Goal: Task Accomplishment & Management: Complete application form

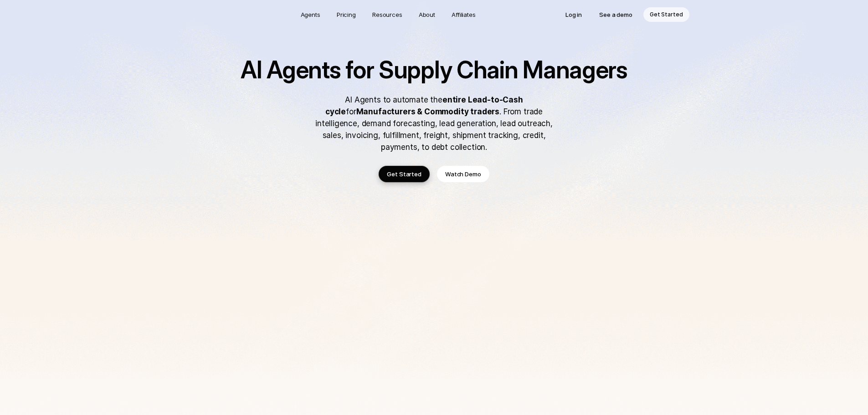
click at [632, 14] on p "See a demo" at bounding box center [615, 14] width 33 height 9
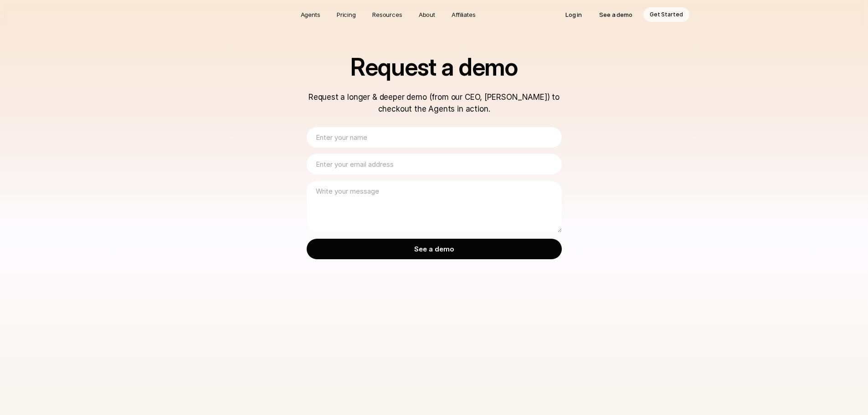
click at [403, 130] on input "text" at bounding box center [434, 137] width 255 height 21
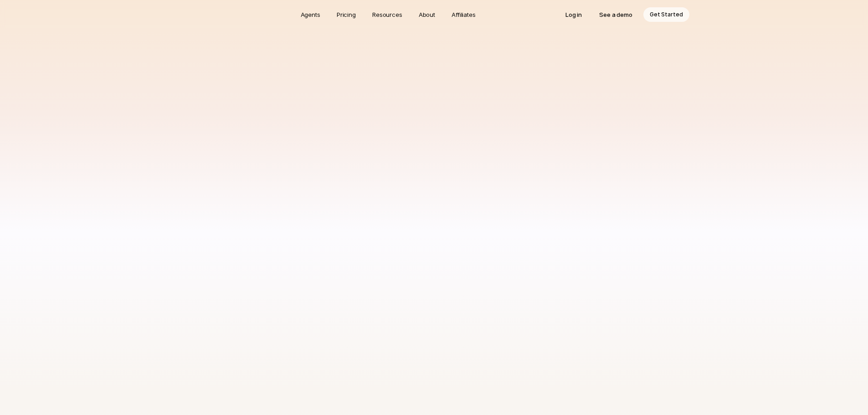
type input "Nick Gibson"
type input "nick.gibson@capitalbrewing.co"
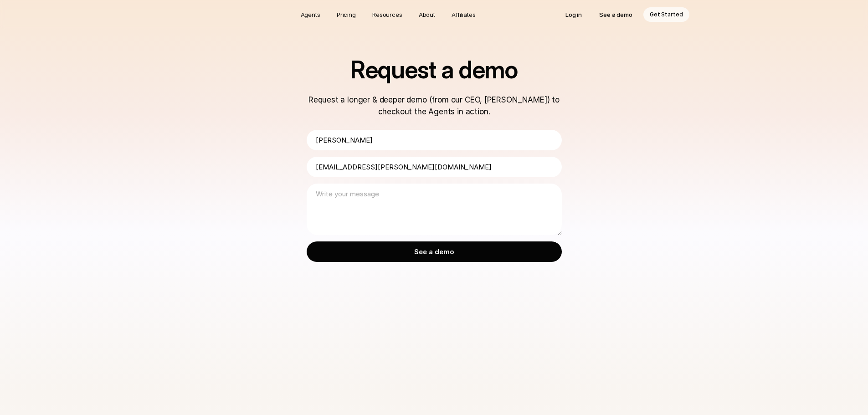
click at [392, 197] on textarea at bounding box center [434, 209] width 255 height 51
click at [381, 223] on textarea at bounding box center [434, 209] width 255 height 51
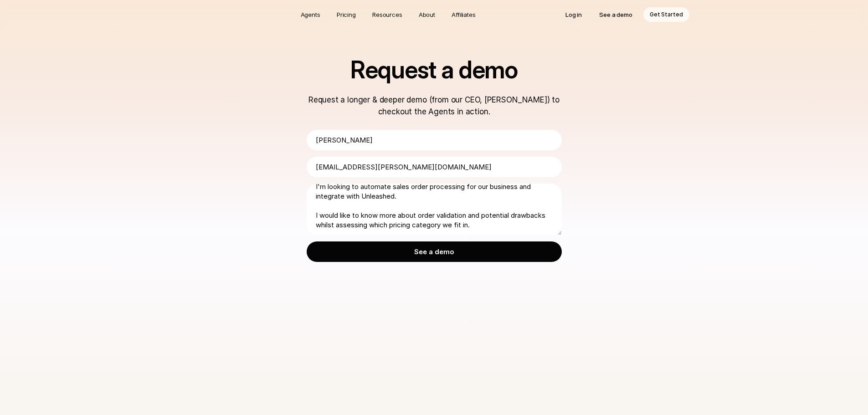
scroll to position [21, 0]
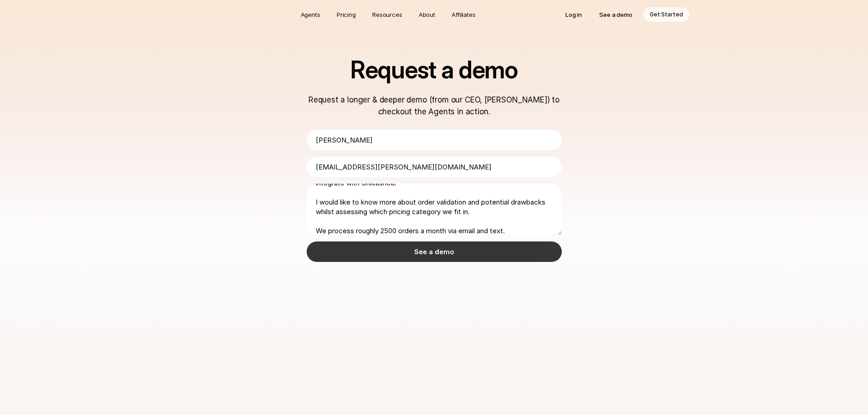
type textarea "I'm looking to automate sales order processing for our business and integrate w…"
click at [495, 255] on input "See a demo" at bounding box center [434, 252] width 255 height 21
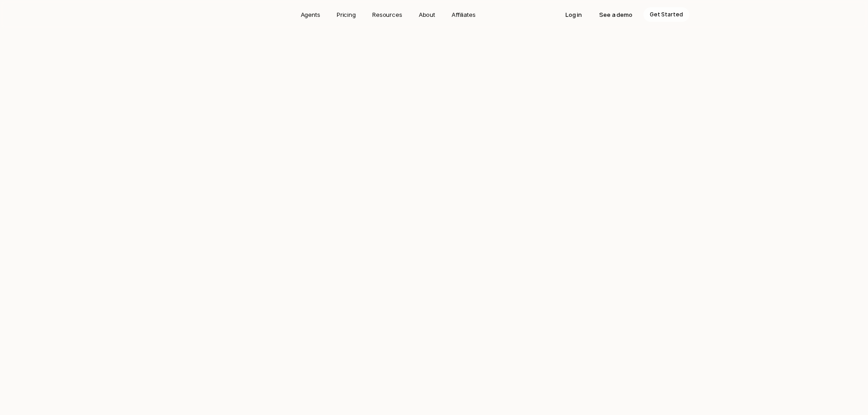
scroll to position [1653, 0]
